Goal: Information Seeking & Learning: Learn about a topic

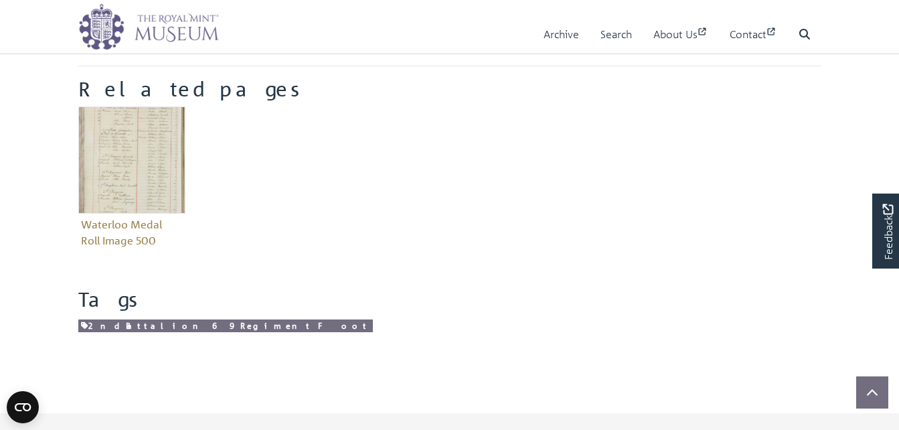
scroll to position [321, 0]
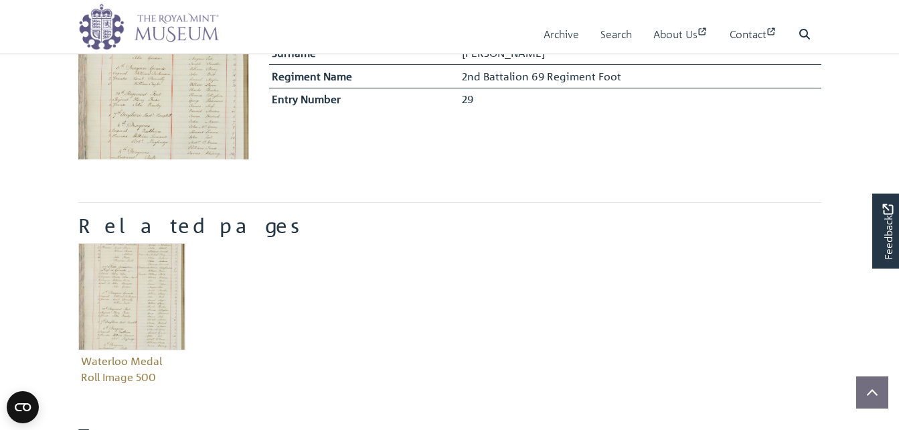
click at [167, 126] on img at bounding box center [163, 74] width 171 height 171
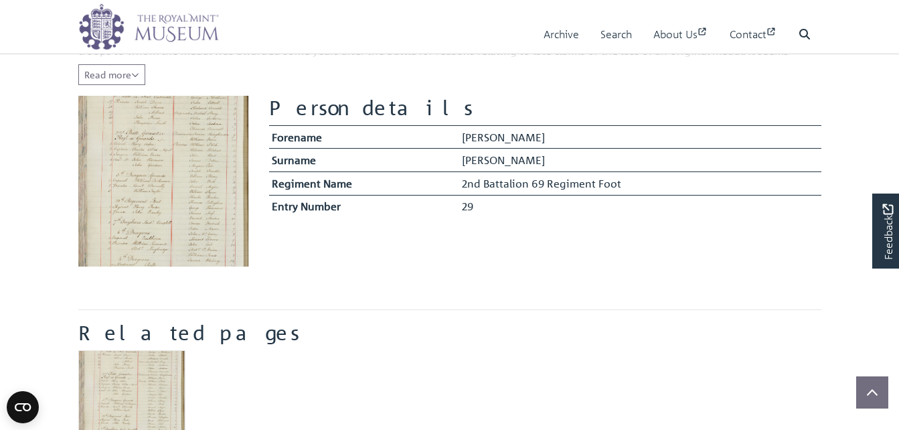
scroll to position [188, 0]
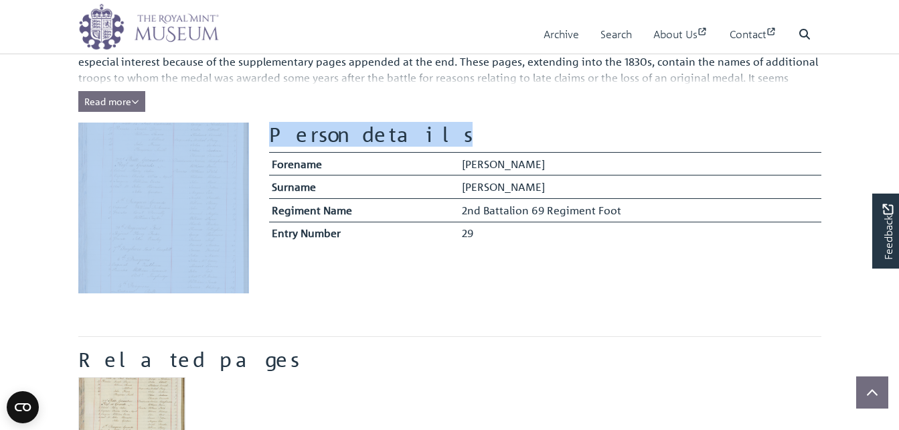
drag, startPoint x: 271, startPoint y: 256, endPoint x: 104, endPoint y: 97, distance: 230.7
click at [104, 97] on main "Back to Archive Waterloo Medal Roll - People Simons, Leonard, 29 The names of a…" at bounding box center [449, 241] width 763 height 777
click at [104, 97] on span "Read more" at bounding box center [111, 101] width 55 height 12
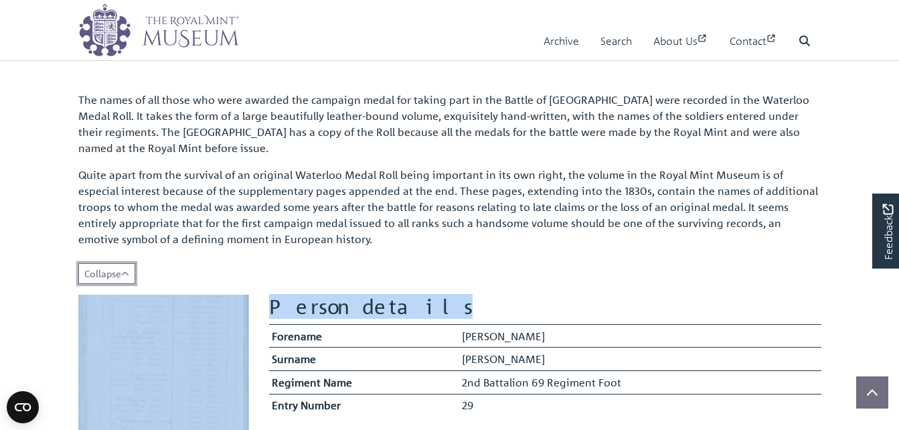
scroll to position [80, 0]
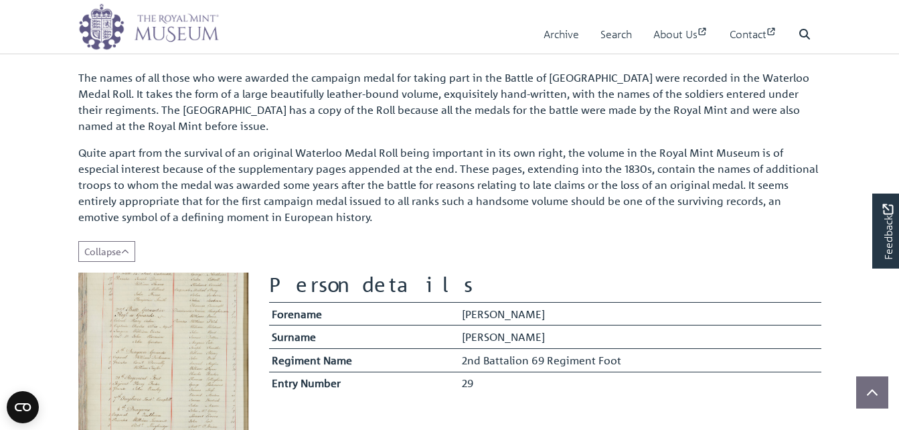
click at [472, 246] on div "The names of all those who were awarded the campaign medal for taking part in t…" at bounding box center [449, 160] width 743 height 203
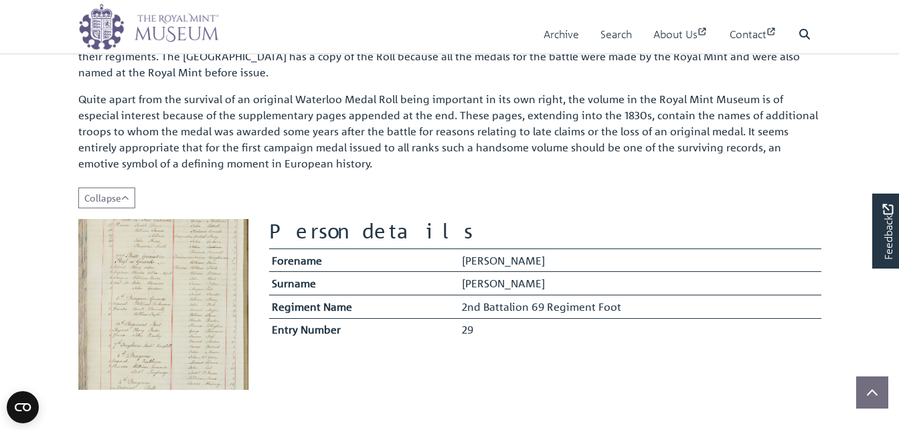
scroll to position [161, 0]
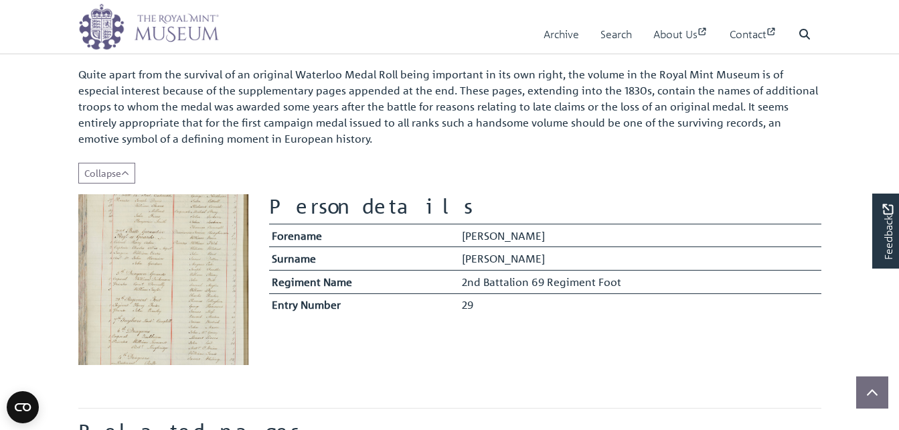
click at [362, 145] on div "The names of all those who were awarded the campaign medal for taking part in t…" at bounding box center [449, 69] width 743 height 177
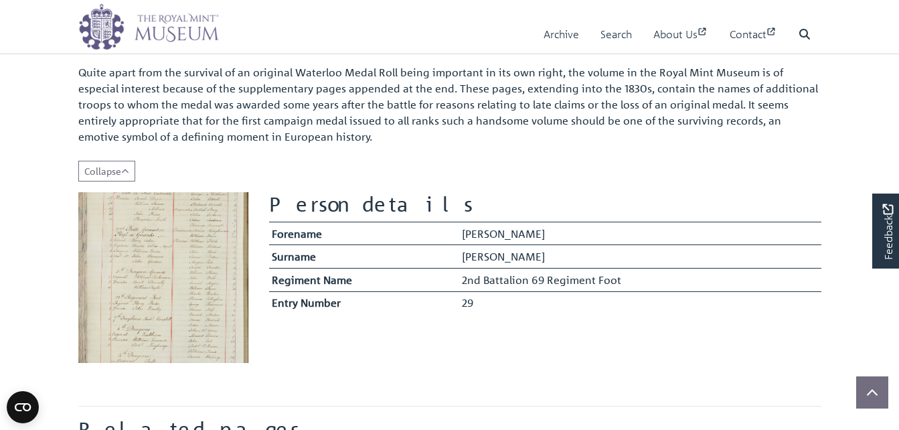
click at [221, 304] on img at bounding box center [163, 277] width 171 height 171
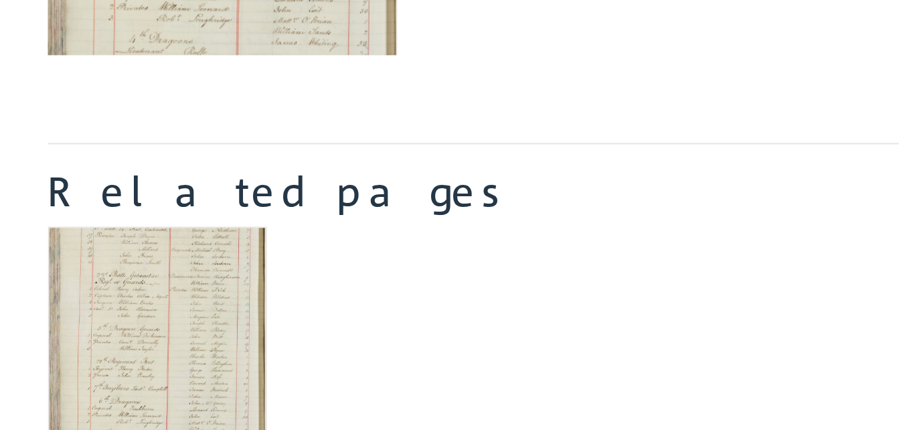
scroll to position [294, 0]
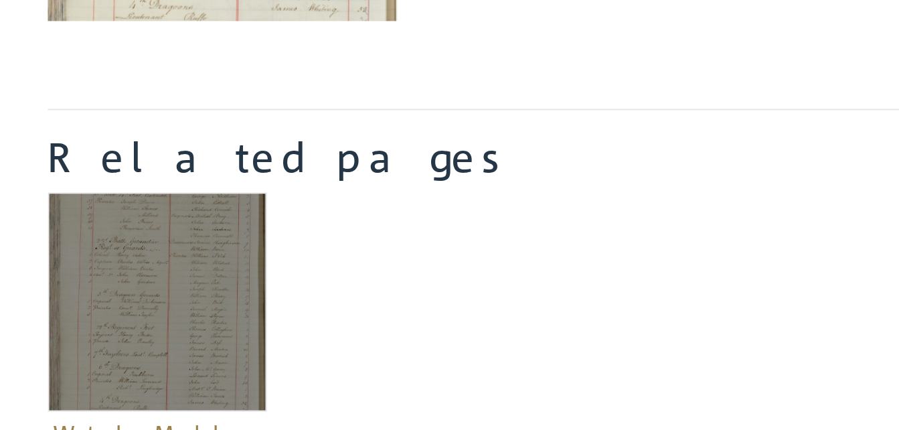
drag, startPoint x: 134, startPoint y: 280, endPoint x: 134, endPoint y: 360, distance: 80.4
click at [134, 360] on img "Item related to this entity" at bounding box center [131, 366] width 107 height 107
